Goal: Task Accomplishment & Management: Manage account settings

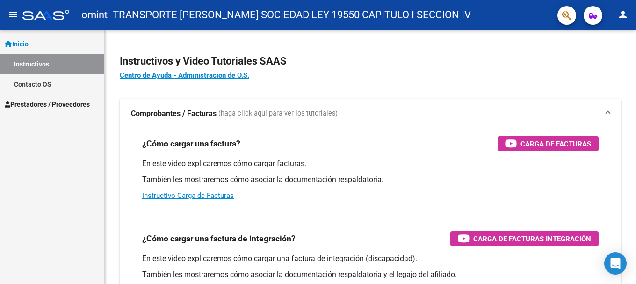
click at [29, 109] on span "Prestadores / Proveedores" at bounding box center [47, 104] width 85 height 10
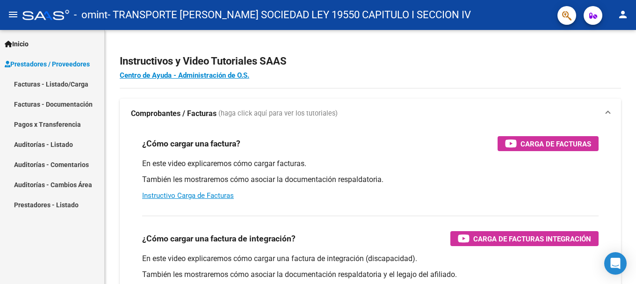
click at [51, 124] on link "Pagos x Transferencia" at bounding box center [52, 124] width 104 height 20
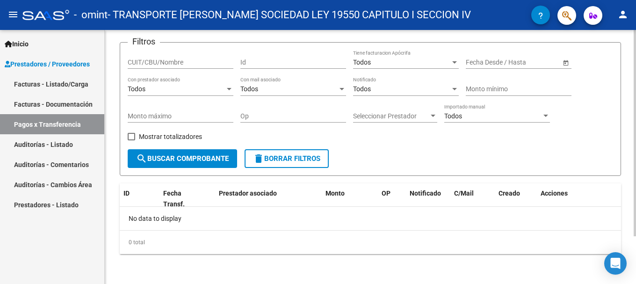
scroll to position [12, 0]
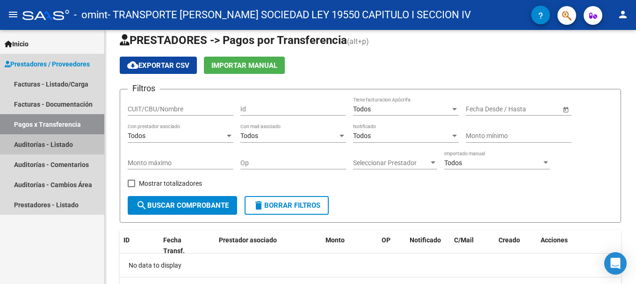
click at [34, 143] on link "Auditorías - Listado" at bounding box center [52, 144] width 104 height 20
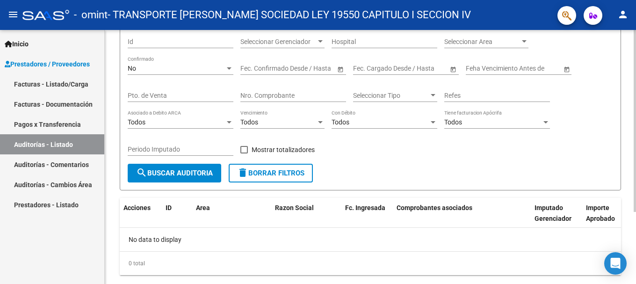
scroll to position [32, 0]
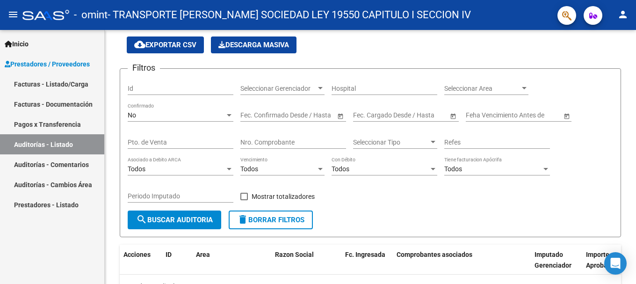
click at [57, 83] on link "Facturas - Listado/Carga" at bounding box center [52, 84] width 104 height 20
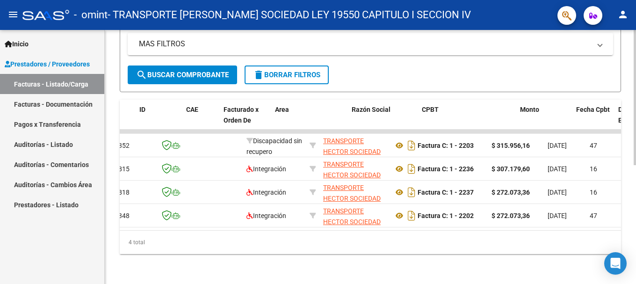
scroll to position [0, 68]
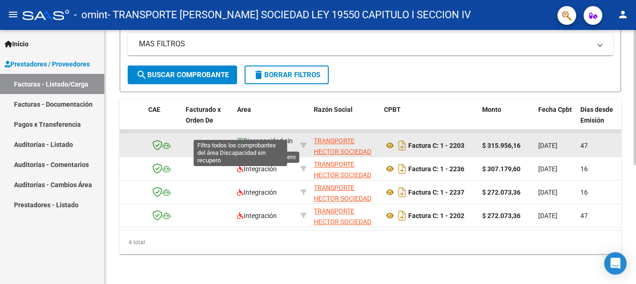
click at [240, 138] on icon at bounding box center [240, 141] width 7 height 7
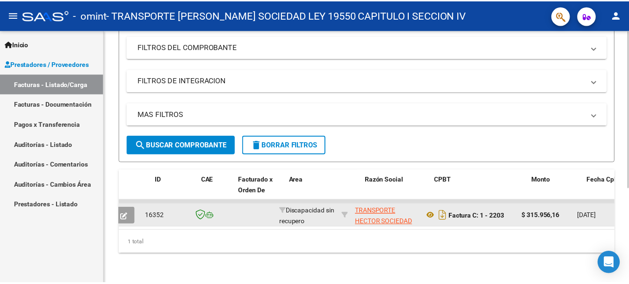
scroll to position [0, 0]
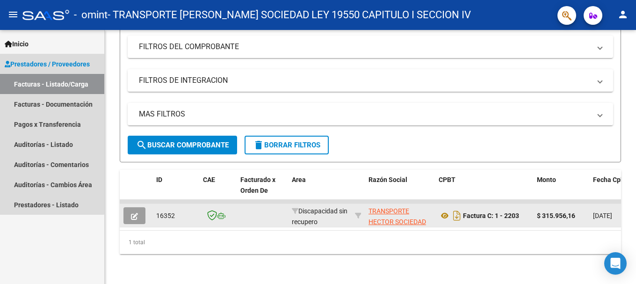
click at [37, 59] on span "Prestadores / Proveedores" at bounding box center [47, 64] width 85 height 10
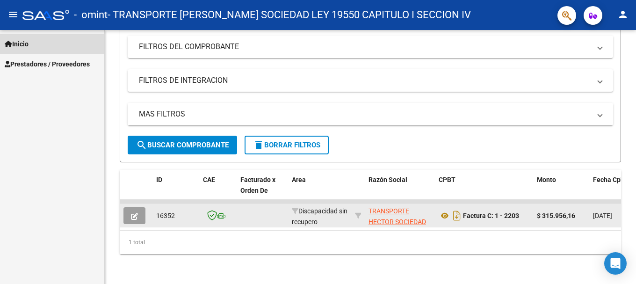
click at [22, 44] on span "Inicio" at bounding box center [17, 44] width 24 height 10
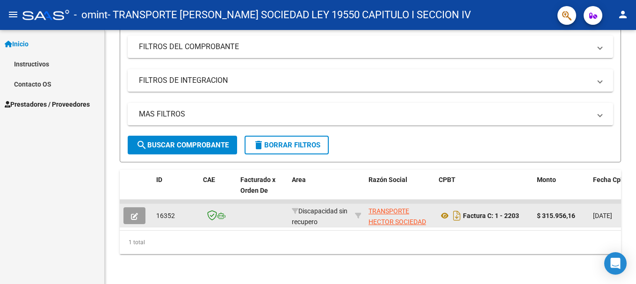
click at [624, 17] on mat-icon "person" at bounding box center [622, 14] width 11 height 11
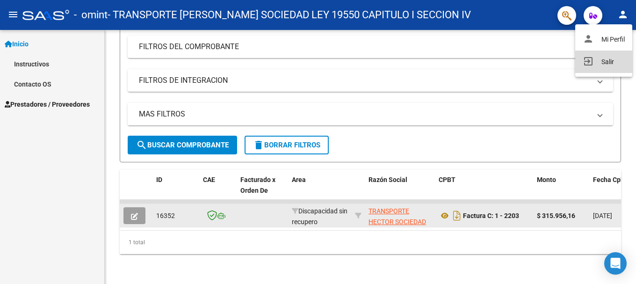
click at [604, 61] on button "exit_to_app Salir" at bounding box center [603, 62] width 57 height 22
